Goal: Task Accomplishment & Management: Use online tool/utility

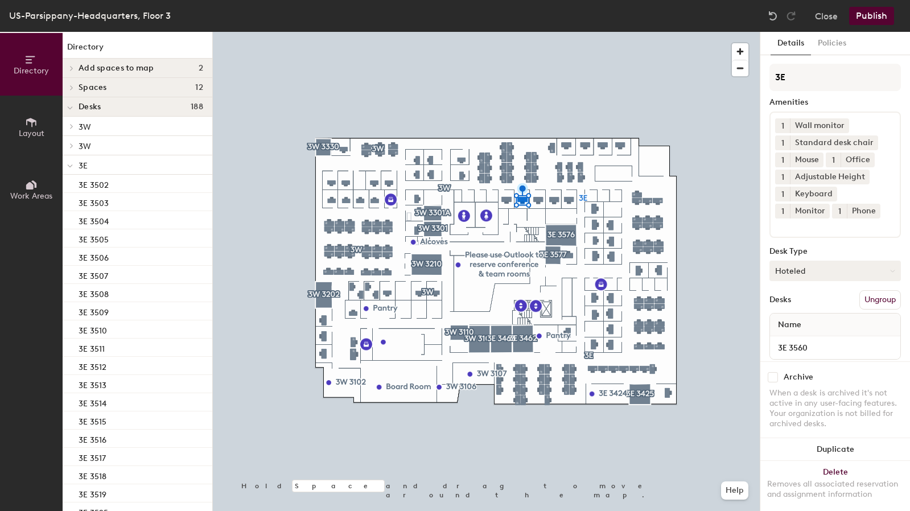
click at [831, 274] on button "Hoteled" at bounding box center [835, 271] width 131 height 20
click at [804, 307] on div "Assigned" at bounding box center [827, 306] width 114 height 17
click at [879, 17] on button "Publish" at bounding box center [871, 16] width 45 height 18
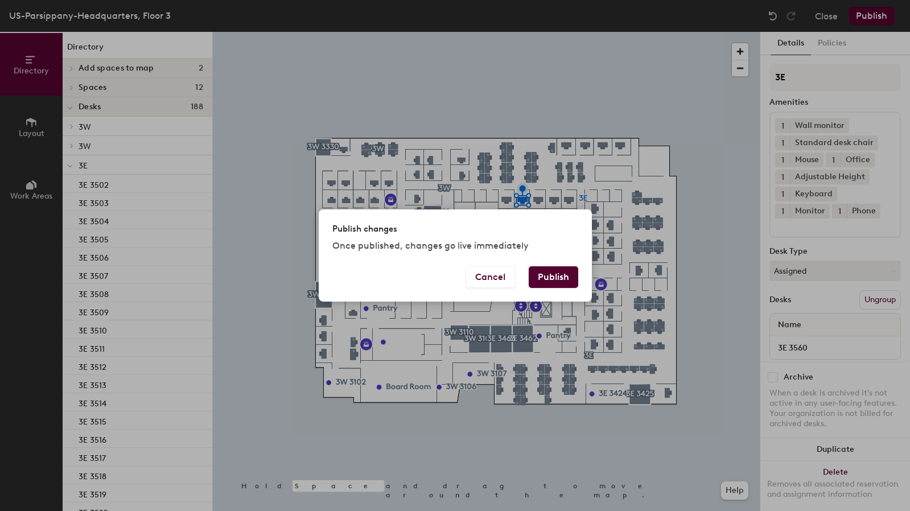
click at [562, 278] on button "Publish" at bounding box center [554, 277] width 50 height 22
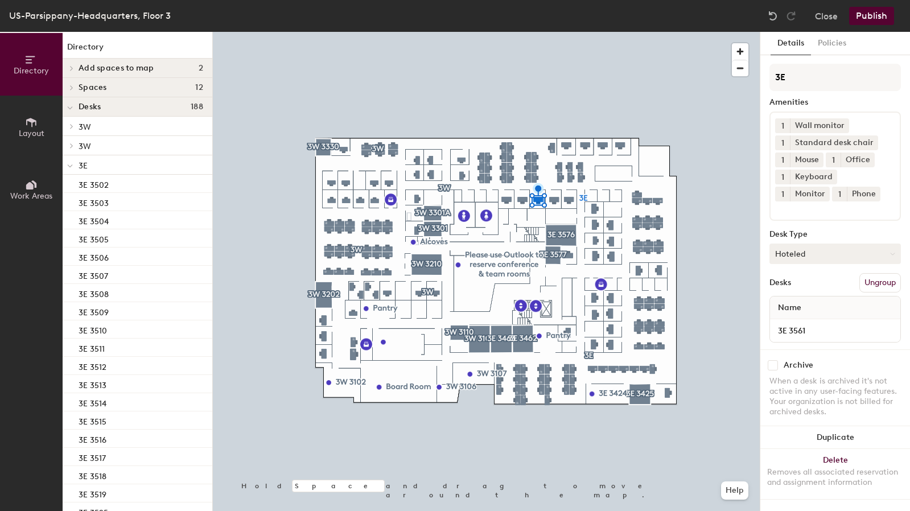
click at [826, 257] on button "Hoteled" at bounding box center [835, 254] width 131 height 20
click at [792, 289] on div "Assigned" at bounding box center [827, 289] width 114 height 17
click at [871, 13] on button "Publish" at bounding box center [871, 16] width 45 height 18
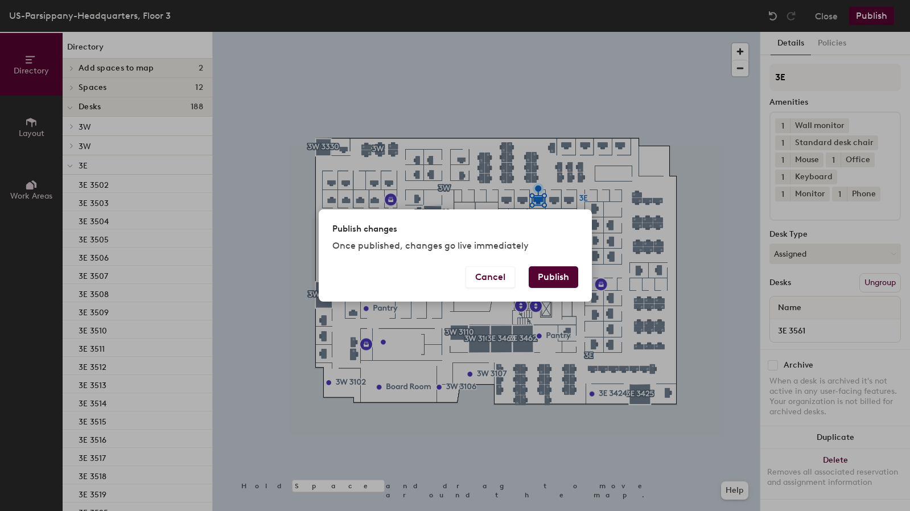
click at [562, 279] on button "Publish" at bounding box center [554, 277] width 50 height 22
